Goal: Information Seeking & Learning: Check status

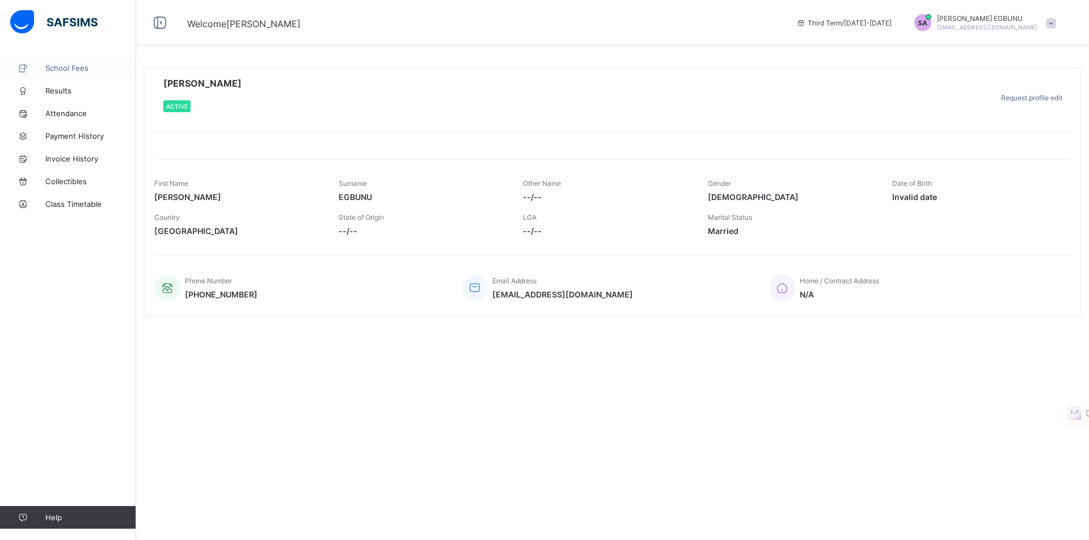
click at [81, 68] on span "School Fees" at bounding box center [90, 68] width 91 height 9
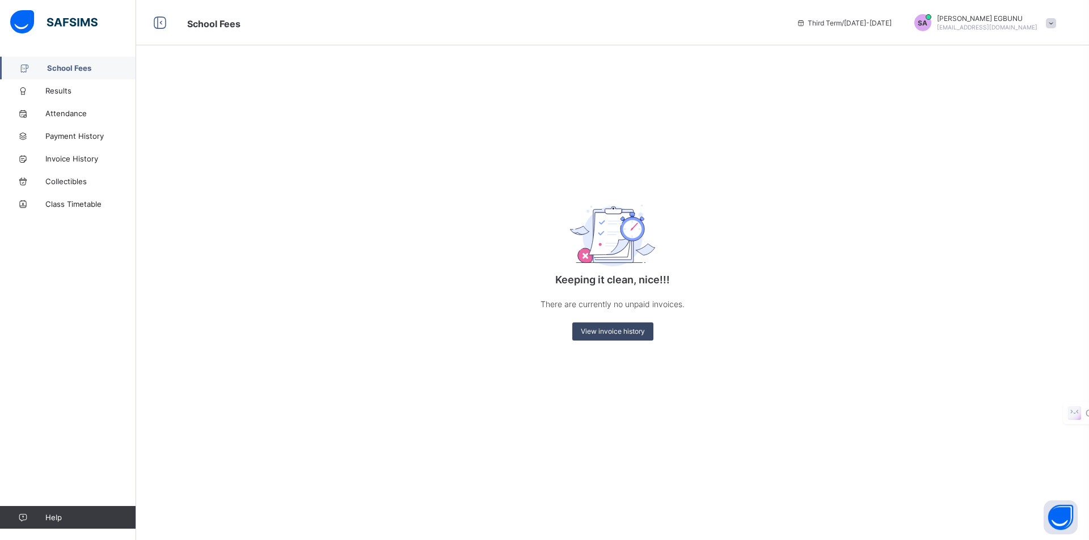
click at [614, 335] on span "View invoice history" at bounding box center [613, 331] width 64 height 9
click at [619, 331] on span "View invoice history" at bounding box center [613, 331] width 64 height 9
click at [75, 133] on span "Payment History" at bounding box center [90, 136] width 91 height 9
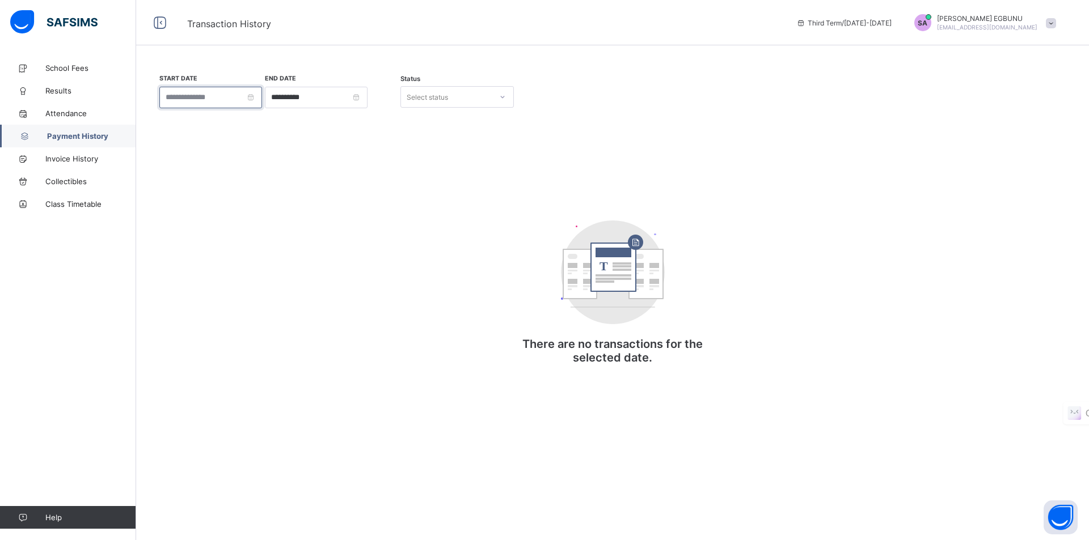
click at [260, 100] on input at bounding box center [210, 98] width 103 height 22
click at [186, 122] on link at bounding box center [184, 121] width 9 height 19
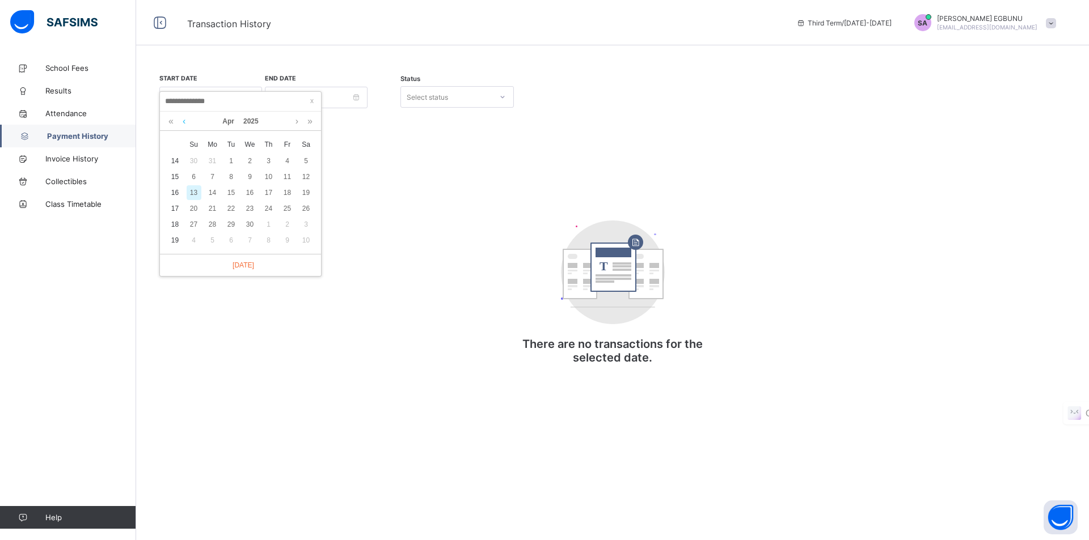
click at [186, 122] on link at bounding box center [184, 121] width 9 height 19
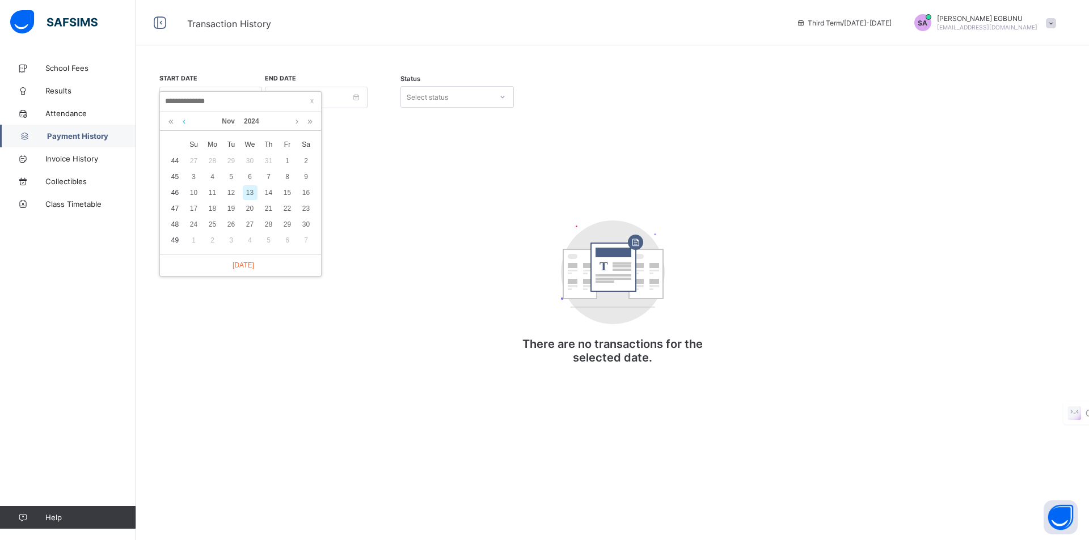
click at [186, 122] on link at bounding box center [184, 121] width 9 height 19
click at [269, 158] on div "1" at bounding box center [268, 161] width 15 height 15
type input "**********"
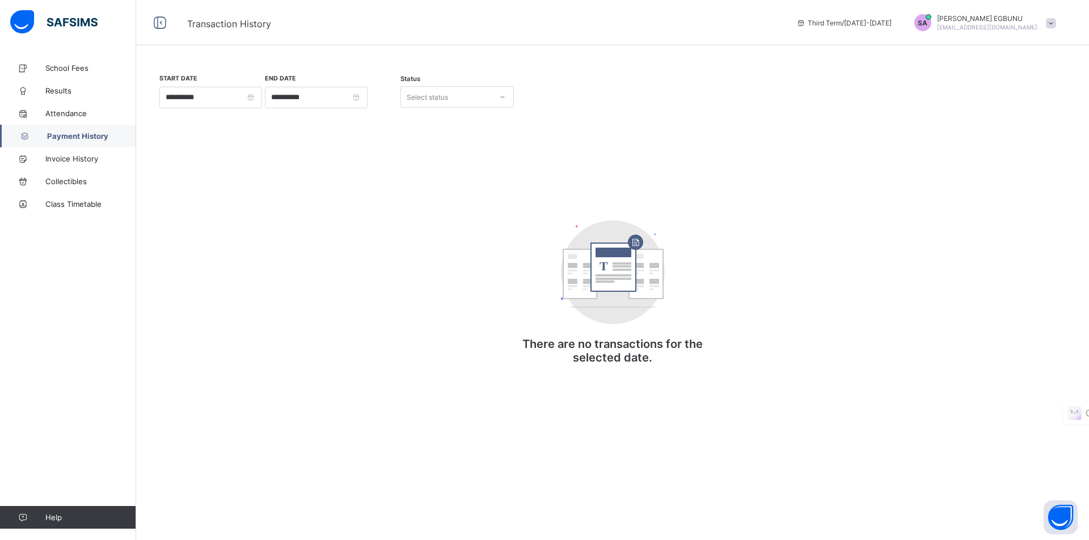
click at [502, 98] on icon at bounding box center [503, 97] width 4 height 2
click at [420, 116] on div "All" at bounding box center [457, 122] width 112 height 18
click at [55, 181] on span "Collectibles" at bounding box center [90, 181] width 91 height 9
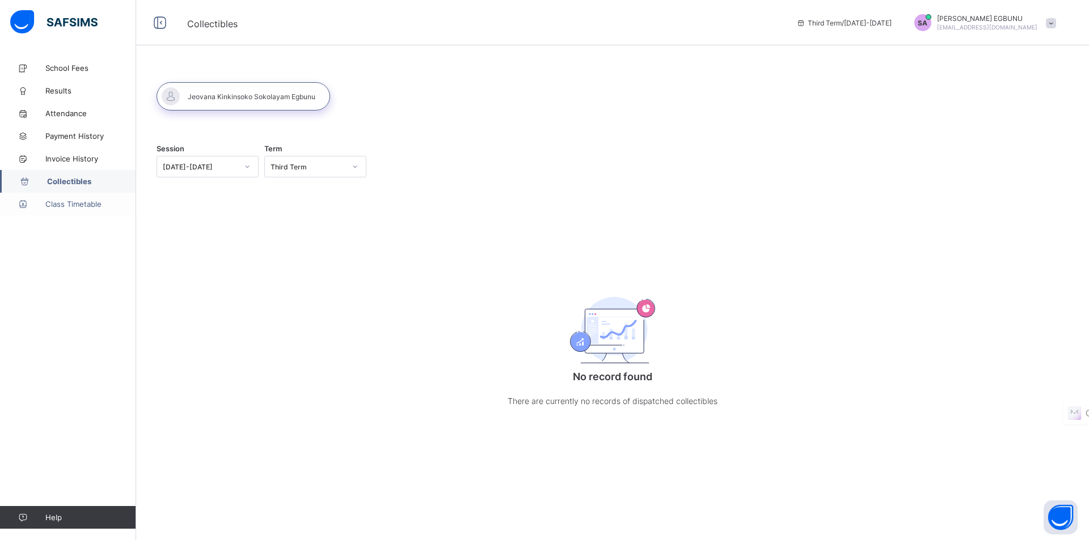
click at [61, 200] on span "Class Timetable" at bounding box center [90, 204] width 91 height 9
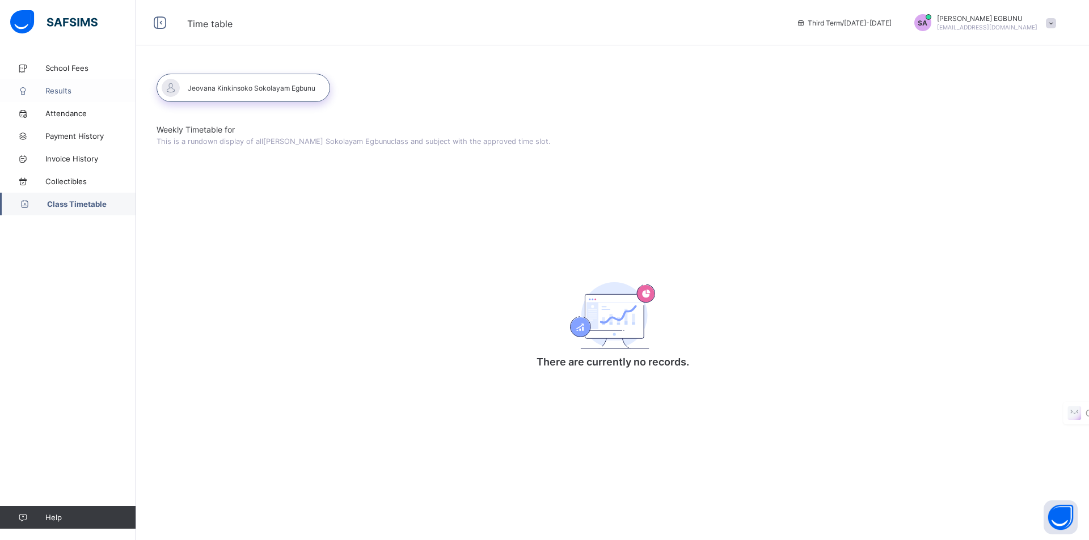
click at [60, 88] on span "Results" at bounding box center [90, 90] width 91 height 9
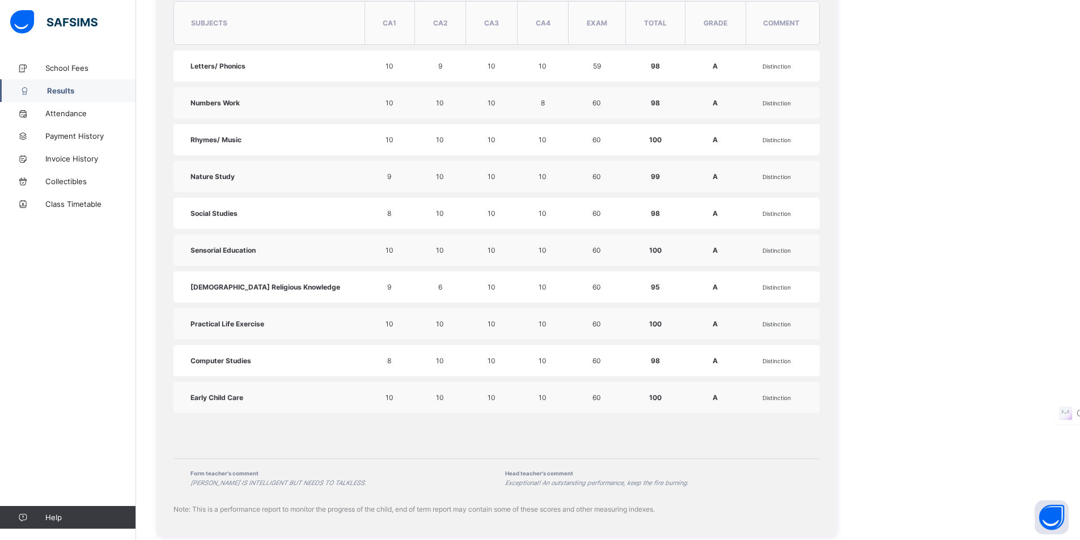
scroll to position [507, 0]
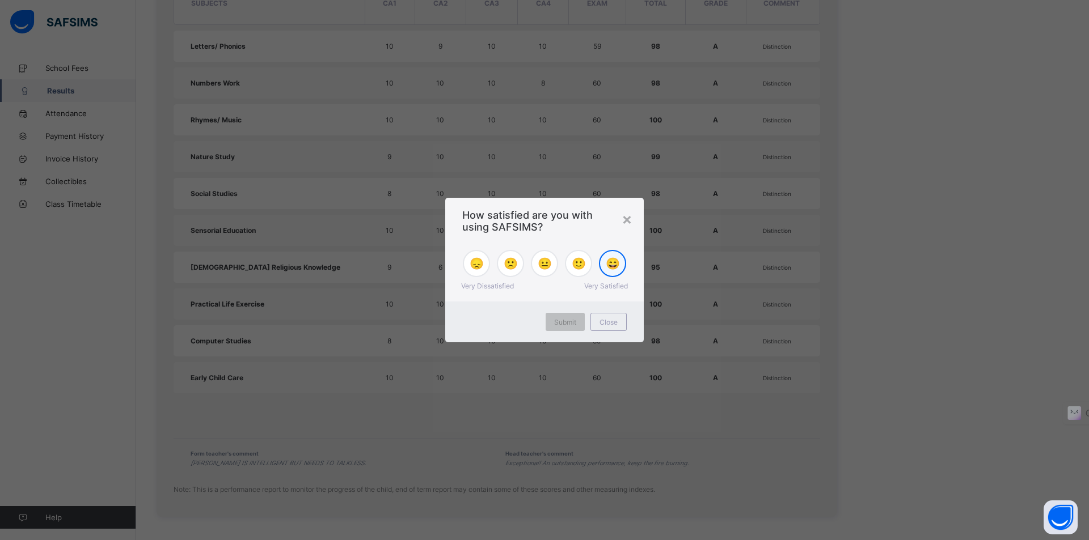
click at [613, 267] on span "😄" at bounding box center [613, 264] width 14 height 14
click at [569, 320] on span "Submit" at bounding box center [565, 322] width 22 height 9
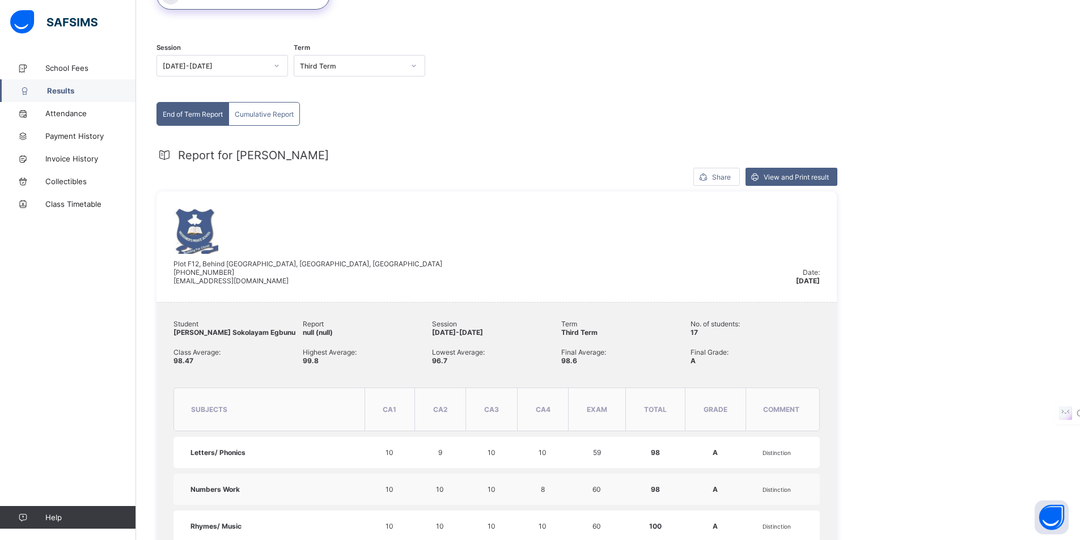
scroll to position [54, 0]
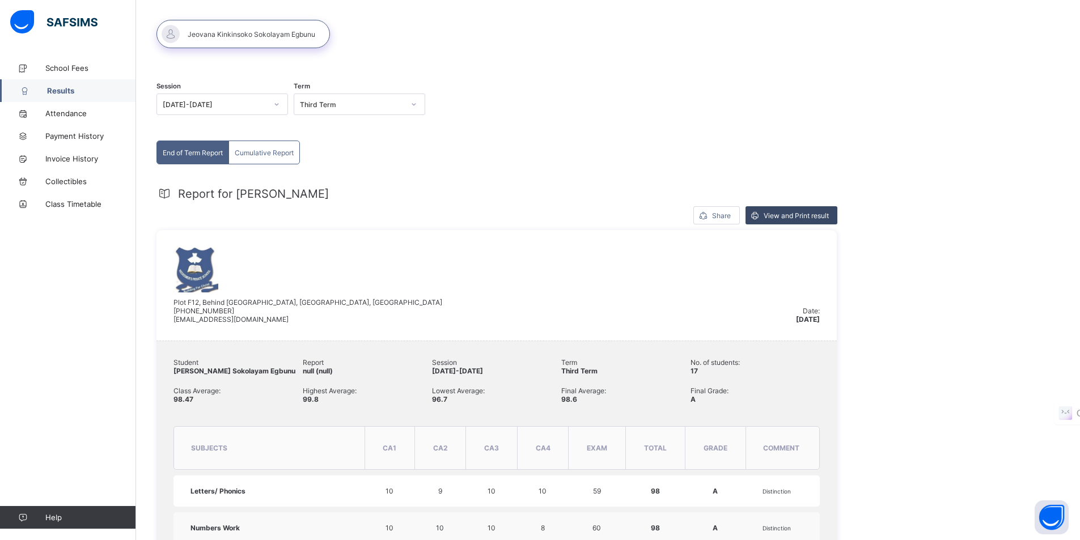
click at [792, 212] on span "View and Print result" at bounding box center [796, 216] width 65 height 9
click at [293, 150] on span "Cumulative Report" at bounding box center [264, 153] width 59 height 9
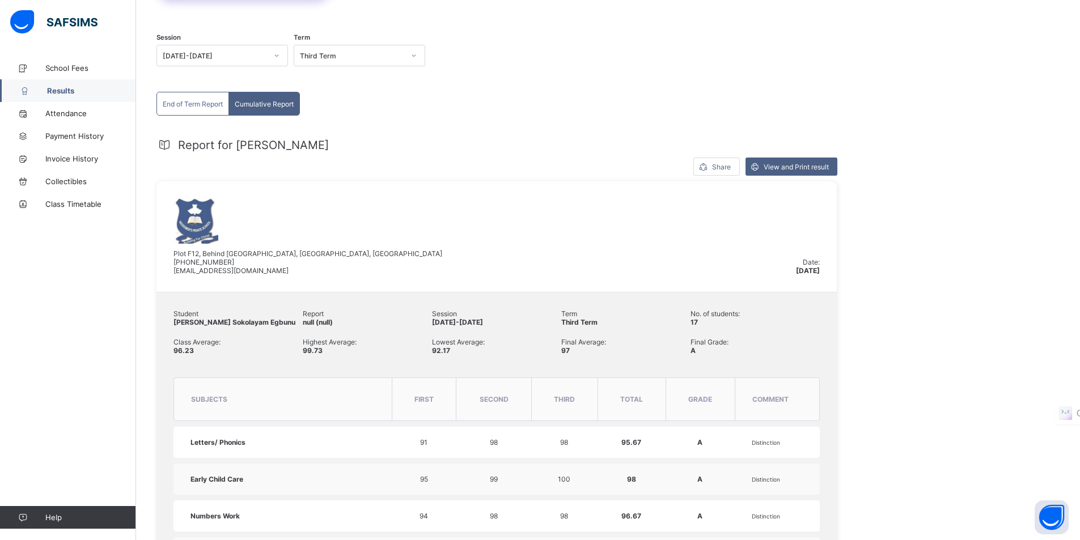
scroll to position [0, 0]
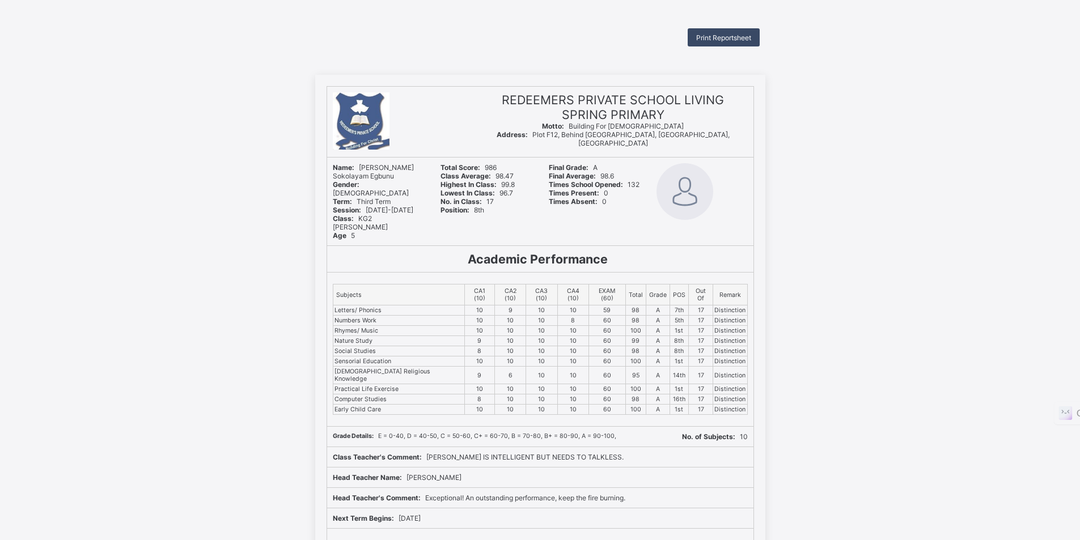
click at [737, 35] on span "Print Reportsheet" at bounding box center [723, 37] width 55 height 9
click at [725, 38] on span "Print Reportsheet" at bounding box center [723, 37] width 55 height 9
